Goal: Task Accomplishment & Management: Use online tool/utility

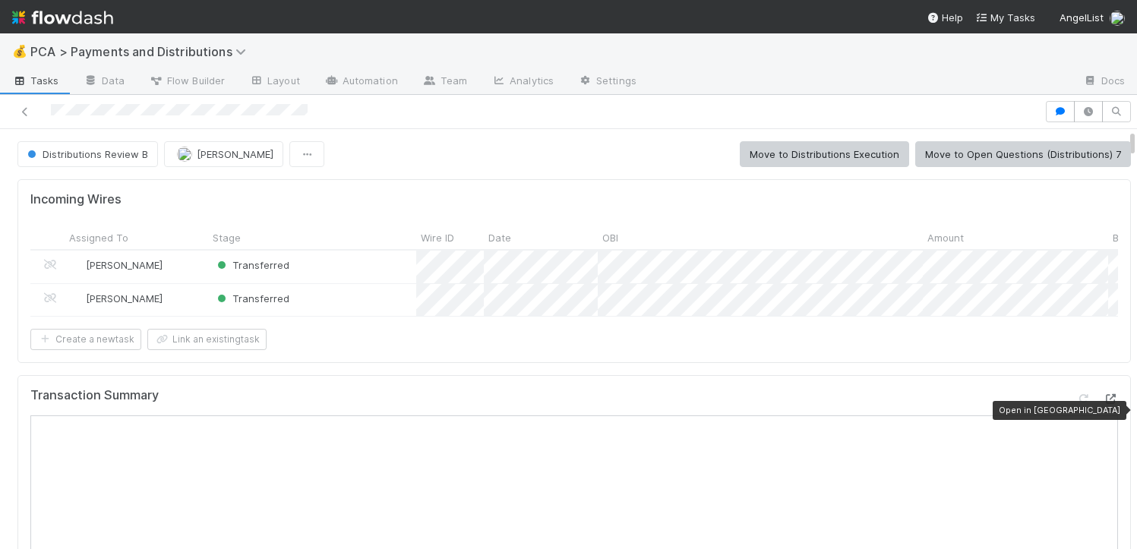
click at [1103, 404] on icon at bounding box center [1110, 399] width 15 height 10
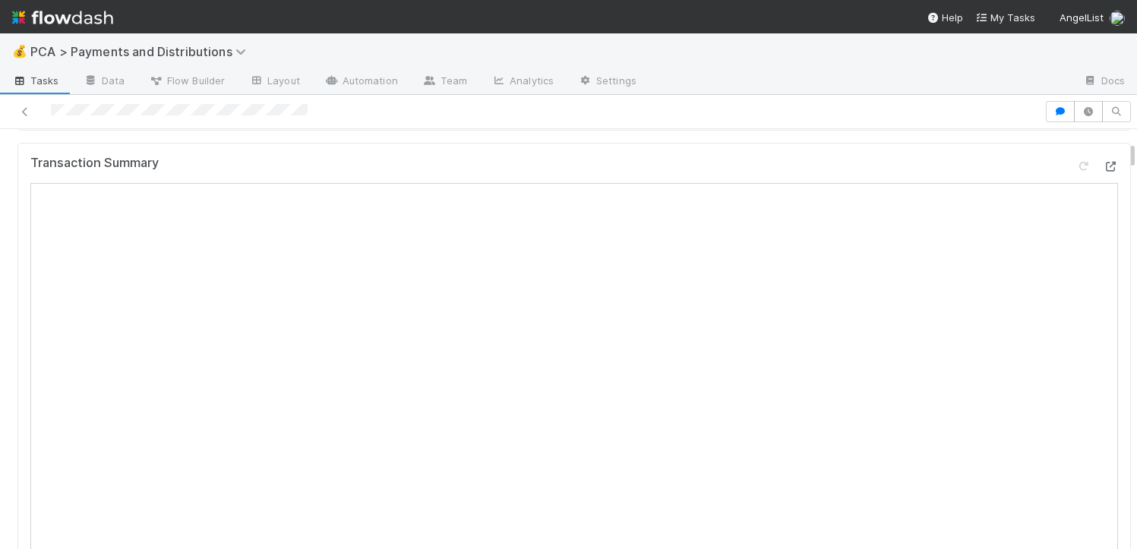
scroll to position [127, 0]
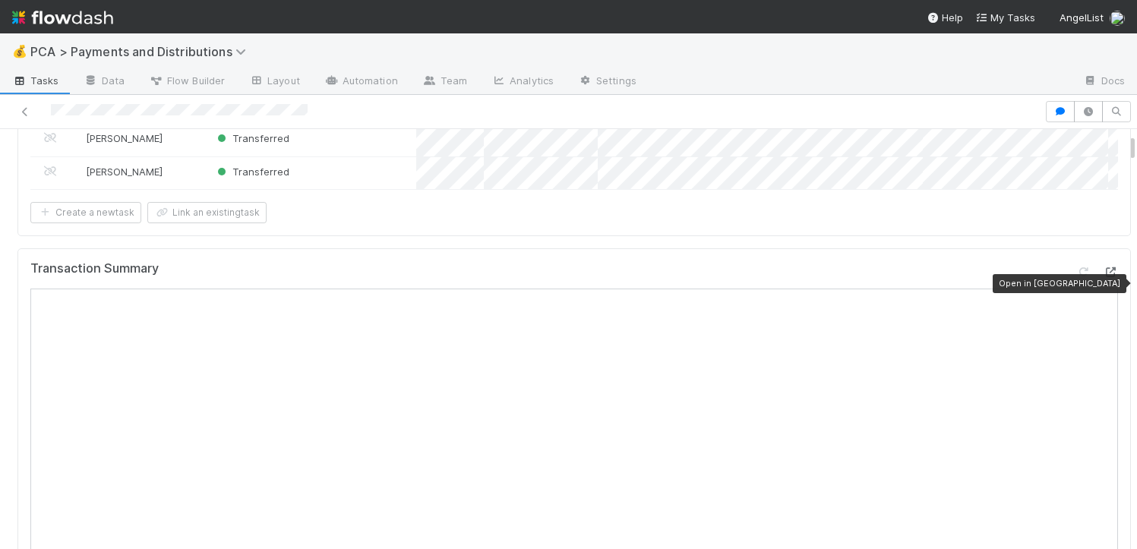
click at [1103, 277] on icon at bounding box center [1110, 272] width 15 height 10
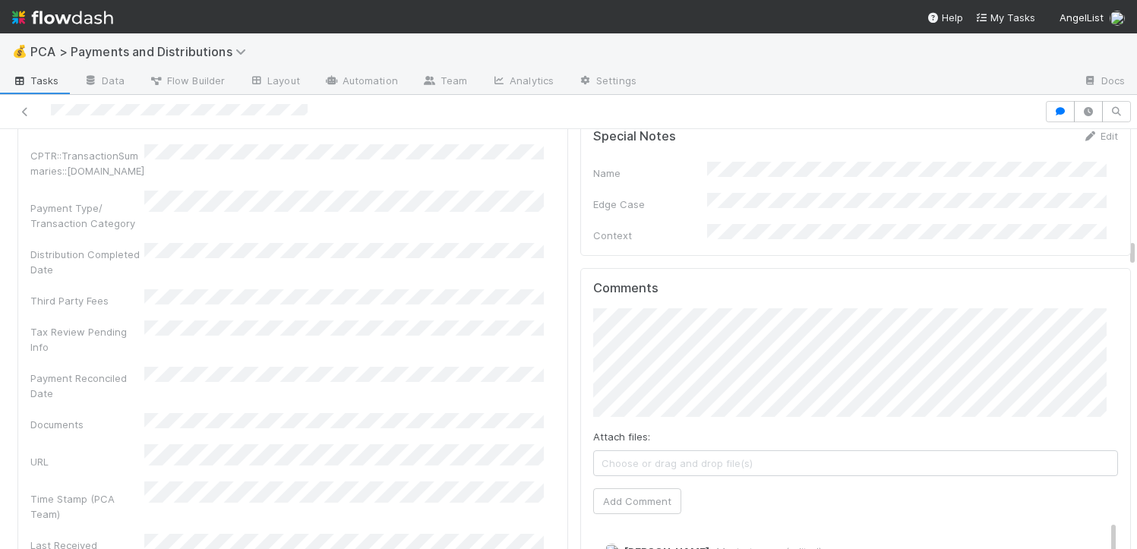
scroll to position [2773, 0]
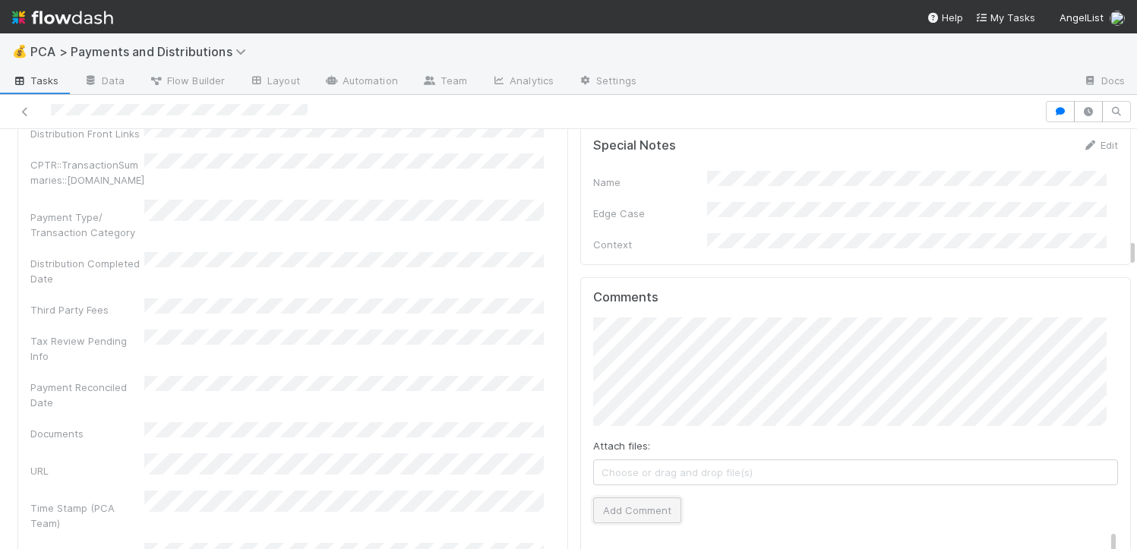
click at [624, 497] on button "Add Comment" at bounding box center [637, 510] width 88 height 26
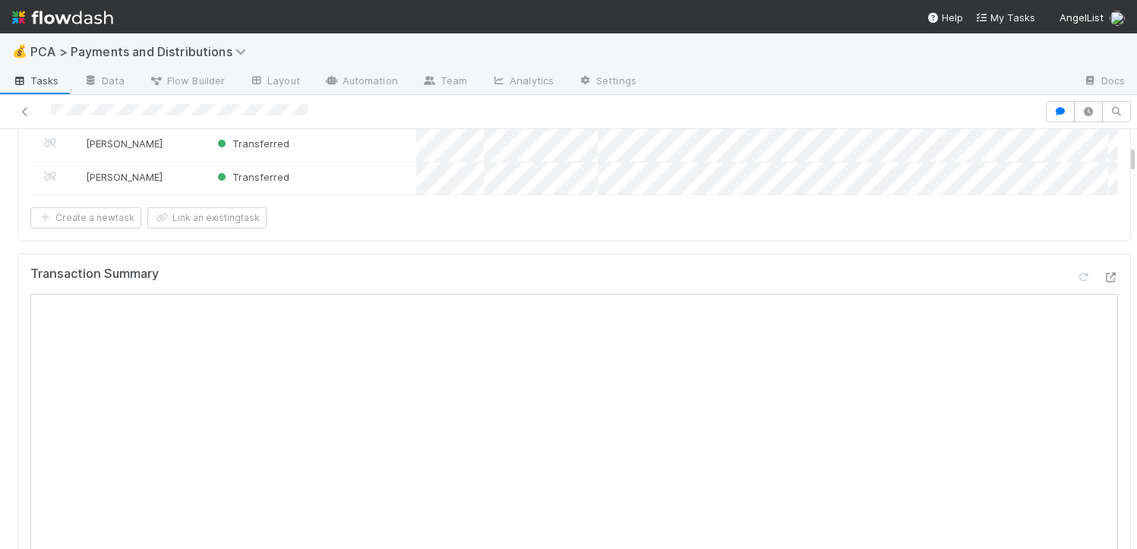
scroll to position [0, 0]
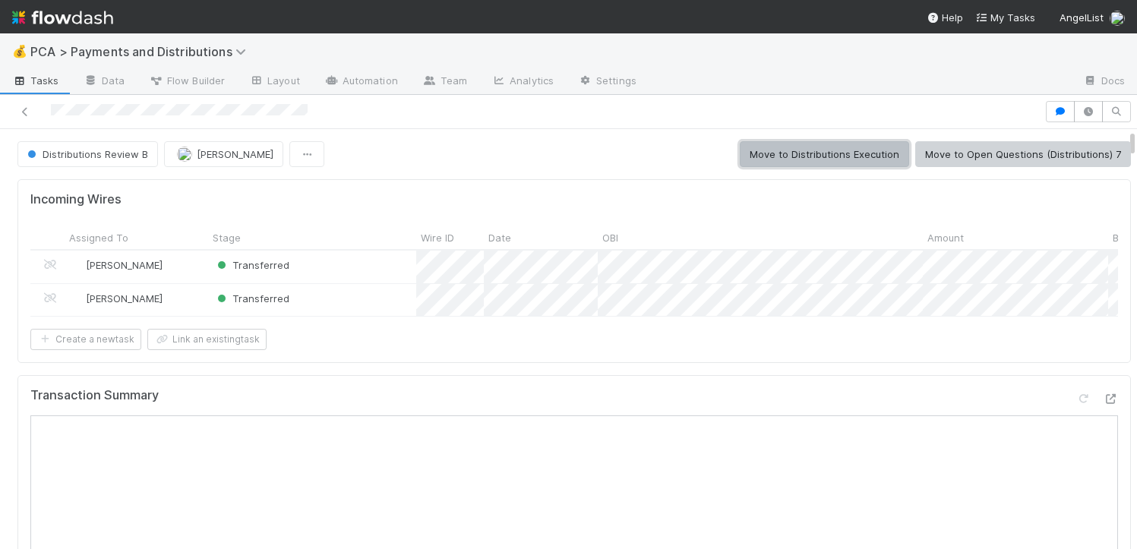
click at [842, 149] on button "Move to Distributions Execution" at bounding box center [824, 154] width 169 height 26
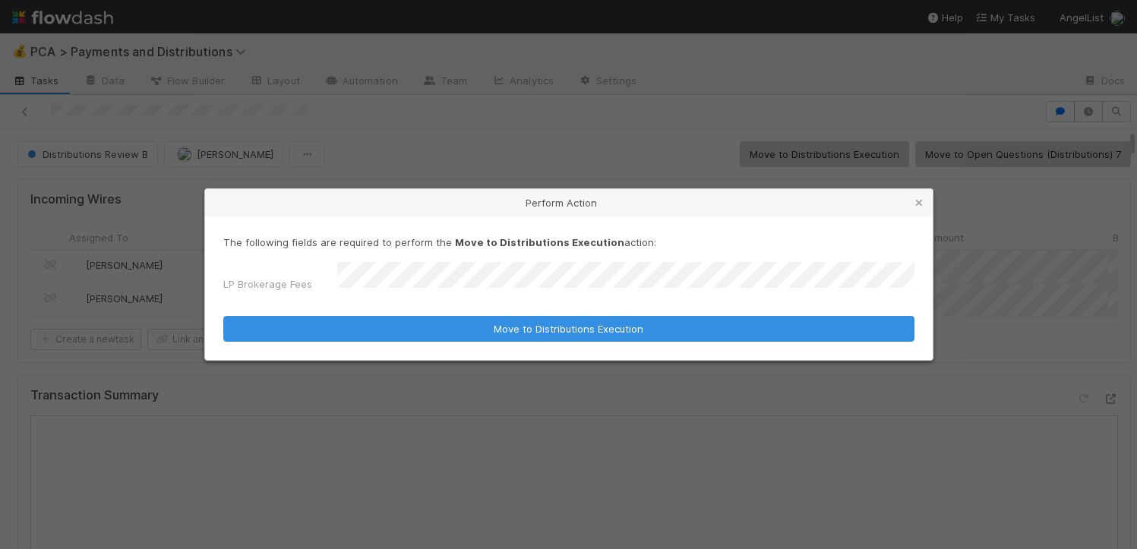
click at [223, 316] on button "Move to Distributions Execution" at bounding box center [568, 329] width 691 height 26
